Goal: Task Accomplishment & Management: Use online tool/utility

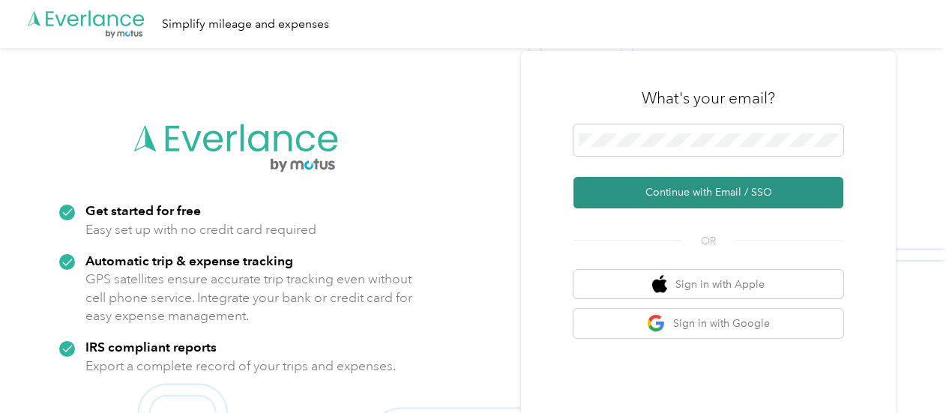
click at [664, 191] on button "Continue with Email / SSO" at bounding box center [708, 192] width 270 height 31
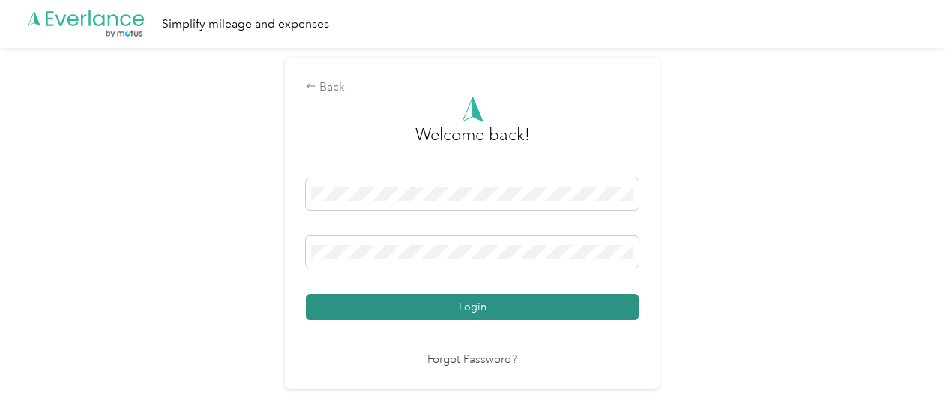
click at [450, 309] on button "Login" at bounding box center [472, 307] width 333 height 26
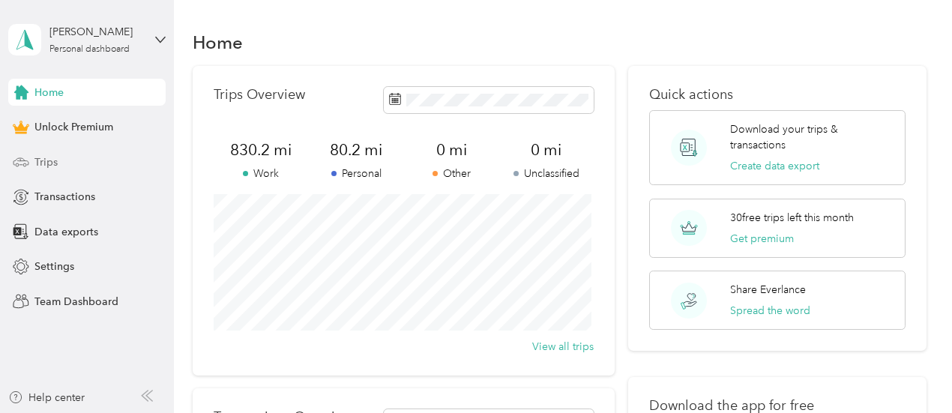
click at [46, 163] on span "Trips" at bounding box center [45, 162] width 23 height 16
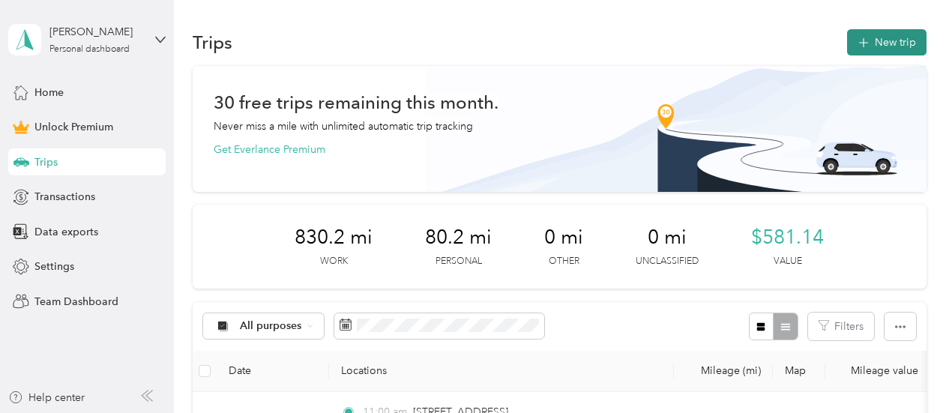
click at [865, 45] on icon "button" at bounding box center [862, 42] width 17 height 17
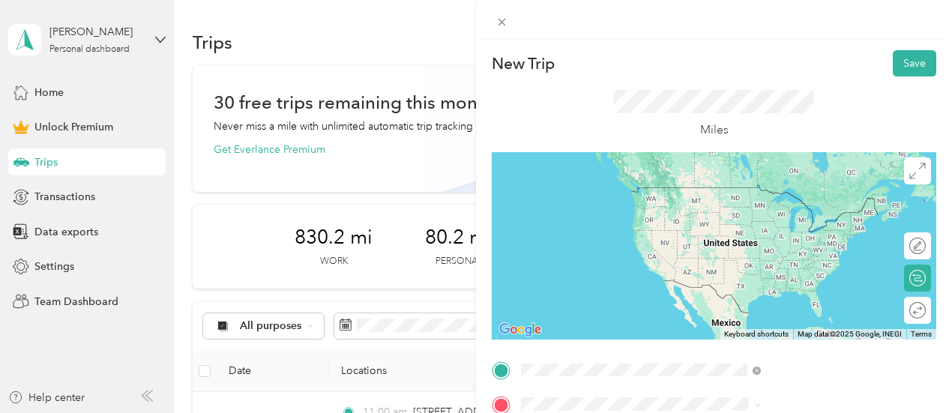
click at [812, 181] on span "[STREET_ADDRESS][US_STATE]" at bounding box center [782, 187] width 150 height 13
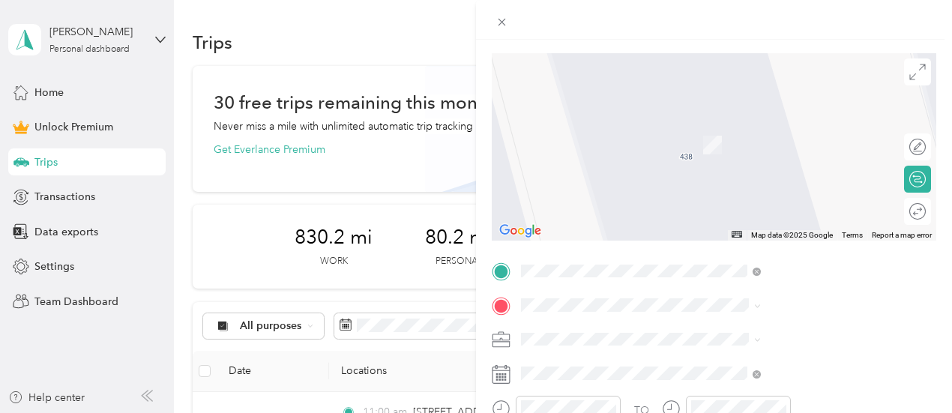
scroll to position [225, 0]
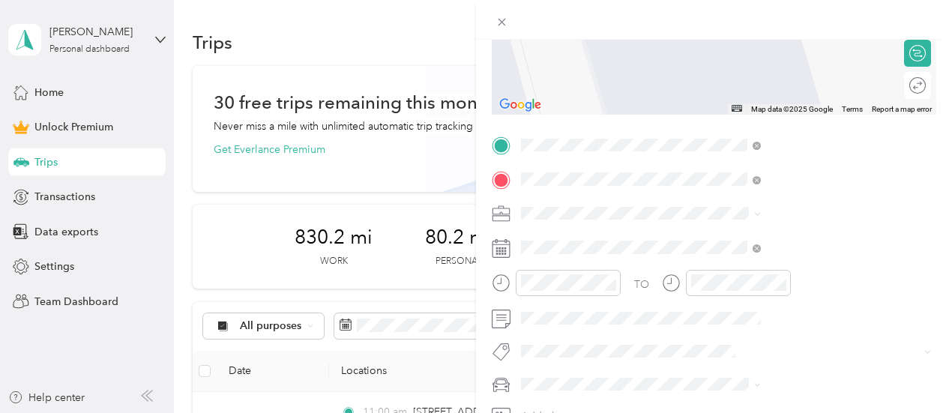
click at [742, 239] on span "[STREET_ADDRESS][US_STATE][US_STATE]" at bounding box center [809, 232] width 205 height 13
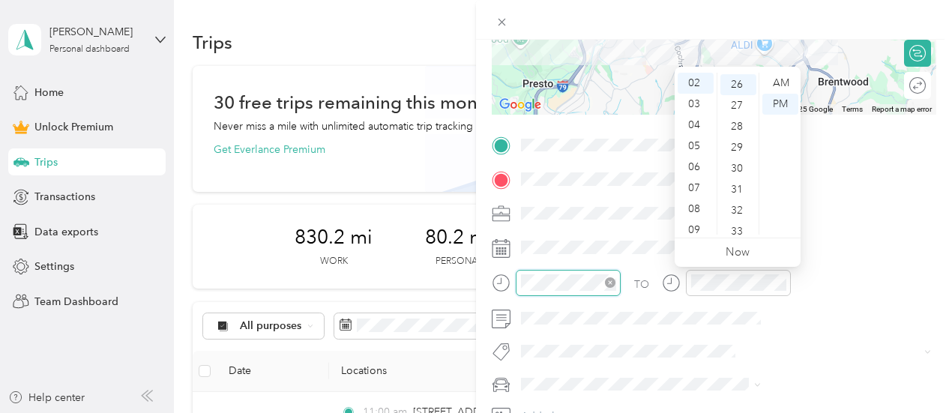
scroll to position [545, 0]
click at [615, 282] on icon "close-circle" at bounding box center [610, 282] width 10 height 10
click at [701, 102] on div "01" at bounding box center [695, 104] width 36 height 21
click at [743, 78] on div "00" at bounding box center [738, 83] width 36 height 21
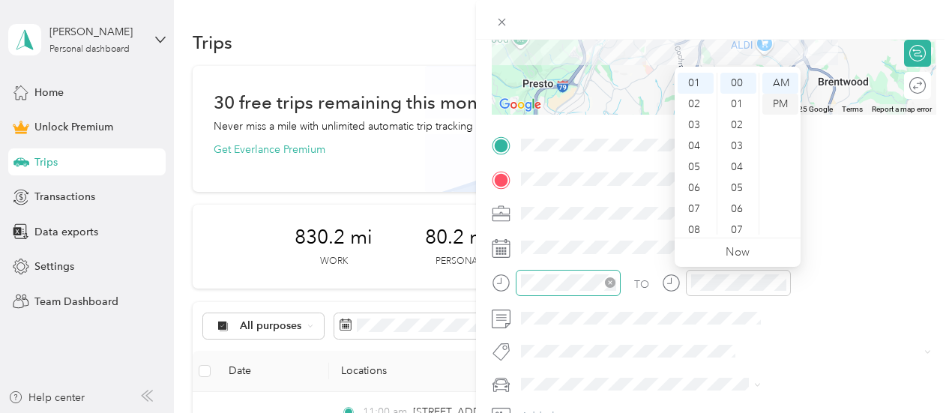
click at [776, 106] on div "PM" at bounding box center [780, 104] width 36 height 21
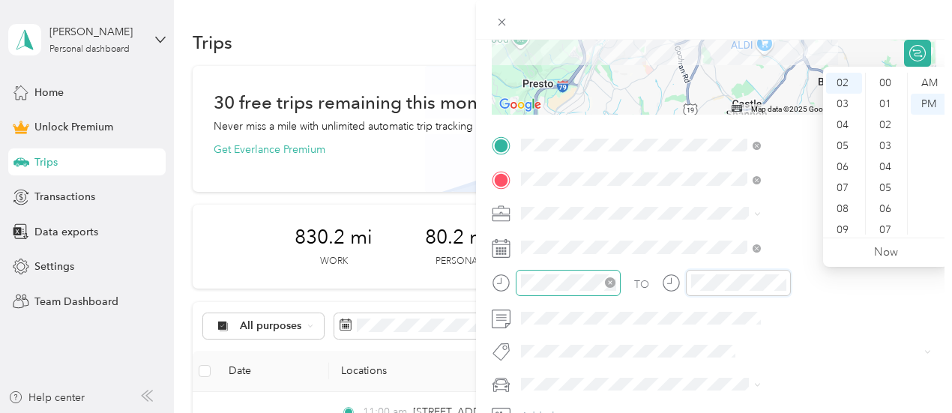
scroll to position [545, 0]
click at [842, 81] on div "02" at bounding box center [844, 83] width 36 height 21
click at [888, 79] on div "00" at bounding box center [886, 83] width 36 height 21
click at [934, 103] on div "PM" at bounding box center [928, 104] width 36 height 21
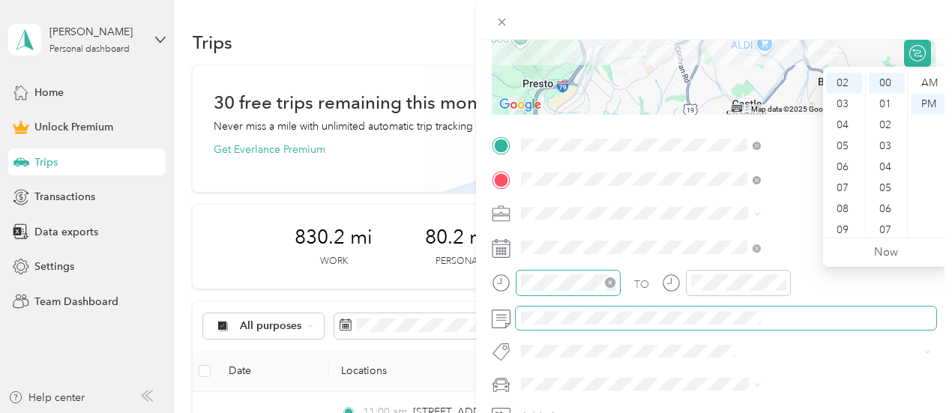
click at [692, 307] on span at bounding box center [726, 318] width 420 height 24
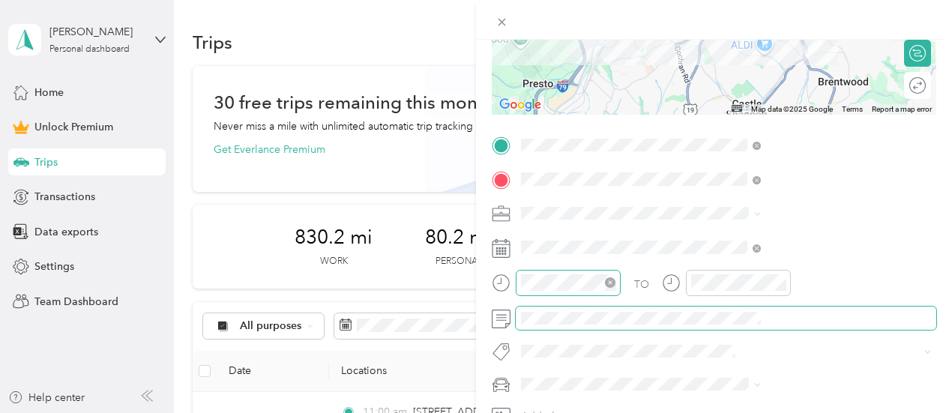
scroll to position [339, 0]
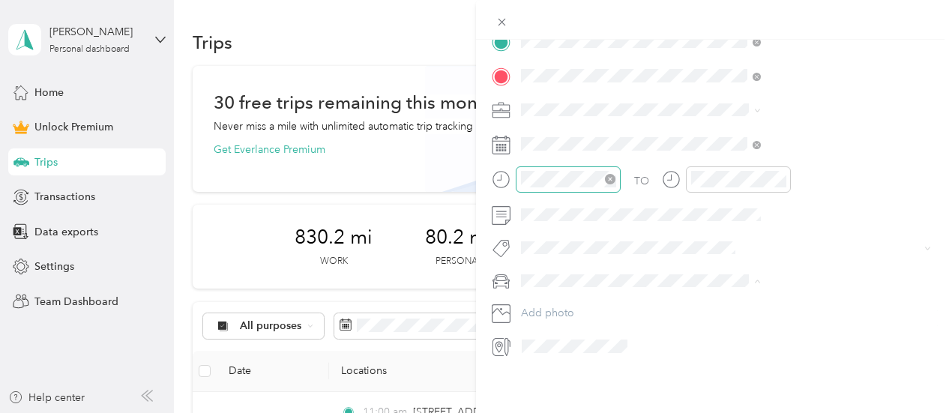
click at [731, 299] on li "TOYOTA TOYOTA 4 RUNNER" at bounding box center [799, 295] width 250 height 26
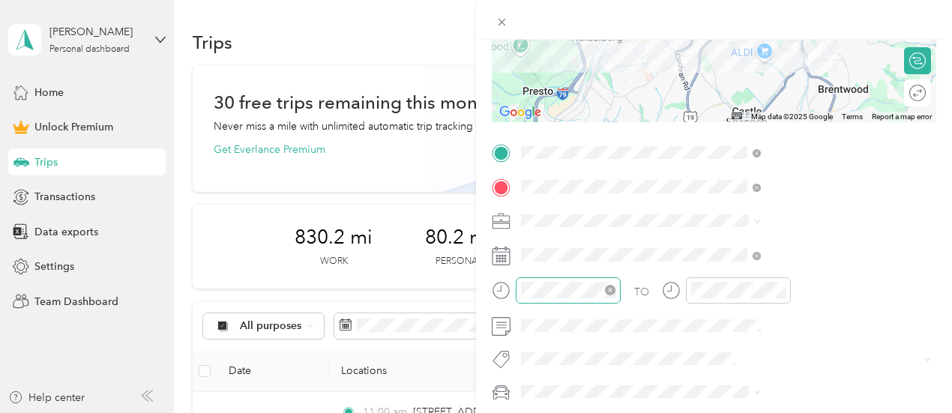
scroll to position [186, 0]
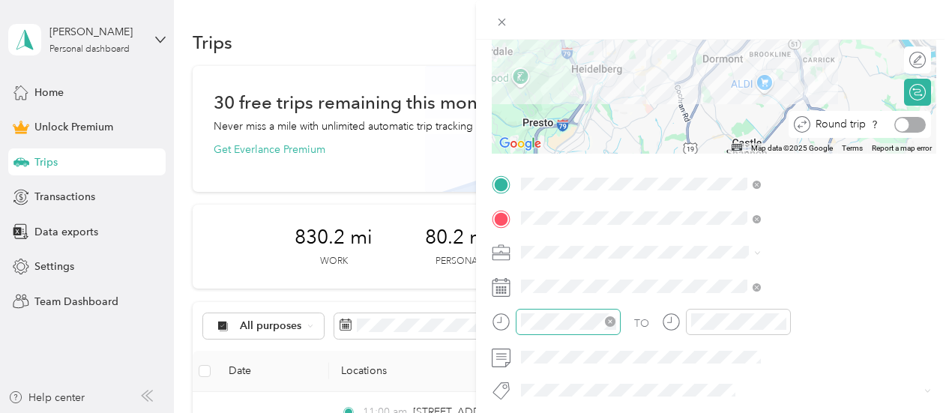
click at [900, 125] on div at bounding box center [909, 125] width 31 height 16
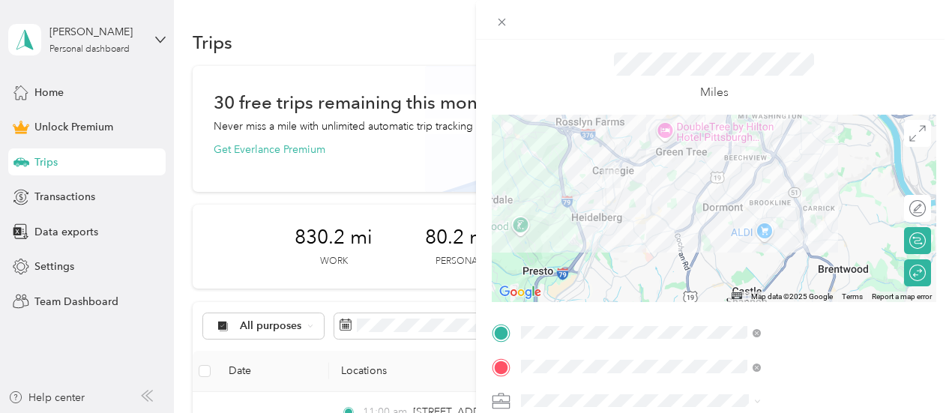
scroll to position [0, 0]
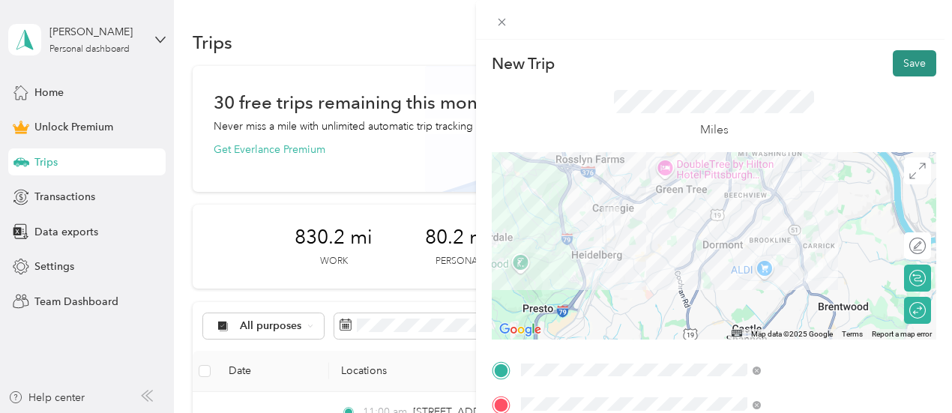
click at [912, 61] on button "Save" at bounding box center [913, 63] width 43 height 26
